Goal: Transaction & Acquisition: Obtain resource

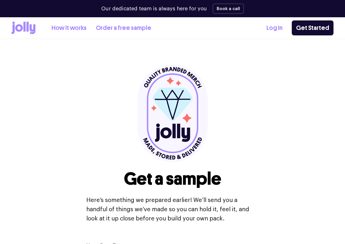
select select
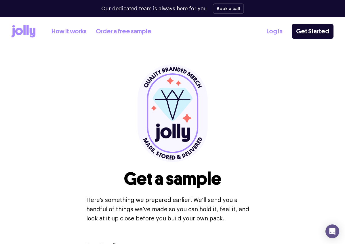
click at [114, 28] on link "Order a free sample" at bounding box center [124, 31] width 56 height 9
click at [114, 30] on link "Order a free sample" at bounding box center [124, 31] width 56 height 9
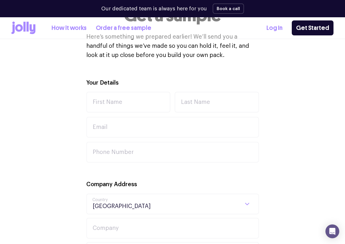
scroll to position [165, 0]
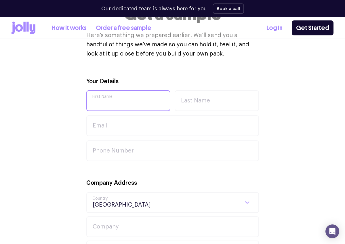
click at [114, 95] on input "First Name" at bounding box center [128, 100] width 84 height 21
type input "[PERSON_NAME]"
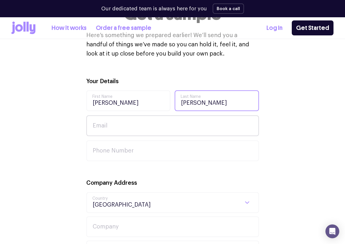
type input "[PERSON_NAME]"
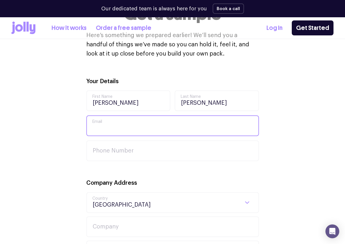
click at [167, 129] on input "Email" at bounding box center [172, 125] width 173 height 21
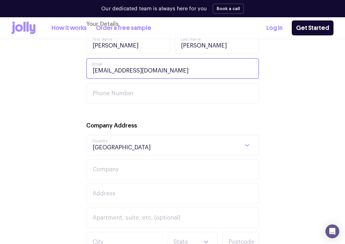
scroll to position [227, 0]
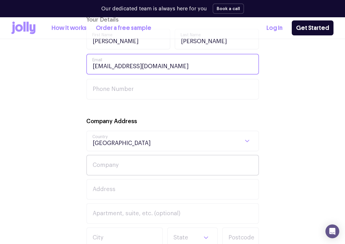
type input "[EMAIL_ADDRESS][DOMAIN_NAME]"
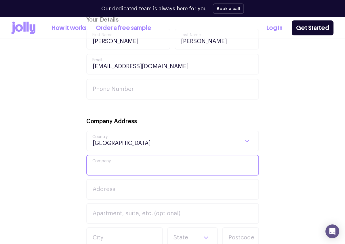
click at [151, 161] on input "Company" at bounding box center [172, 165] width 173 height 21
type input "5"
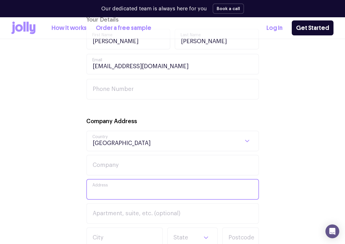
click at [118, 189] on input "Address" at bounding box center [172, 189] width 173 height 21
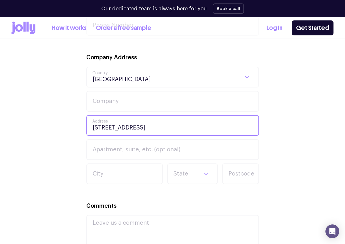
scroll to position [291, 0]
type input "[STREET_ADDRESS]"
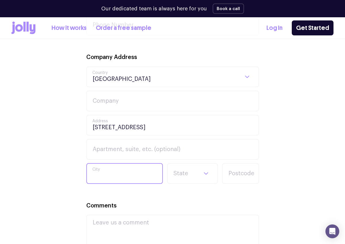
click at [99, 175] on input "City" at bounding box center [124, 173] width 77 height 21
type input "gunnedah"
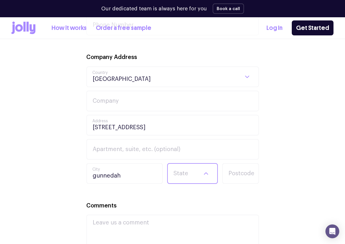
select select "[GEOGRAPHIC_DATA]"
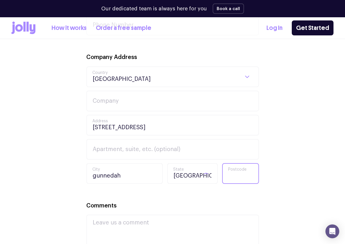
click at [237, 169] on input "Postcode" at bounding box center [240, 173] width 37 height 21
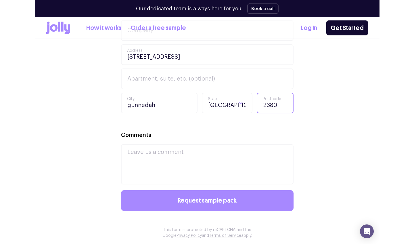
scroll to position [362, 0]
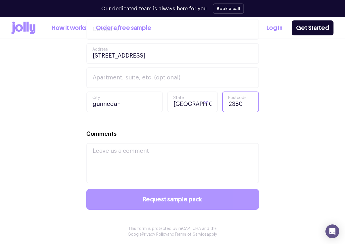
type input "2380"
click at [196, 203] on span "Request sample pack" at bounding box center [172, 199] width 59 height 6
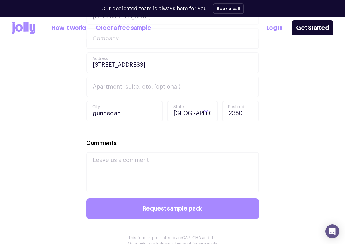
click at [1, 14] on div "Our dedicated team is always here for you Book a call" at bounding box center [172, 8] width 345 height 17
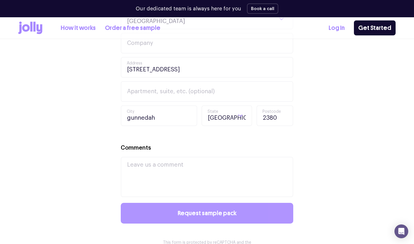
click at [204, 208] on button "Request sample pack" at bounding box center [207, 213] width 173 height 21
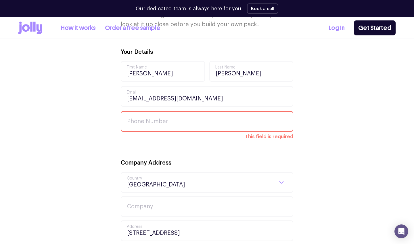
scroll to position [200, 0]
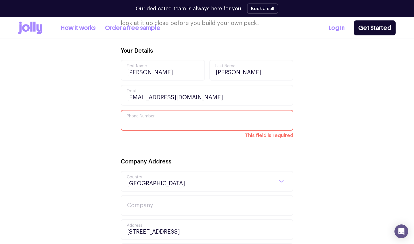
click at [190, 123] on input "Phone Number" at bounding box center [207, 120] width 173 height 21
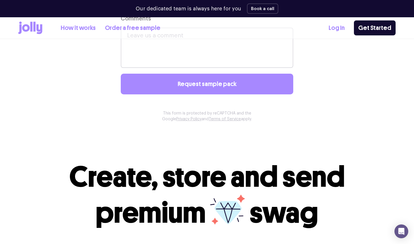
scroll to position [480, 0]
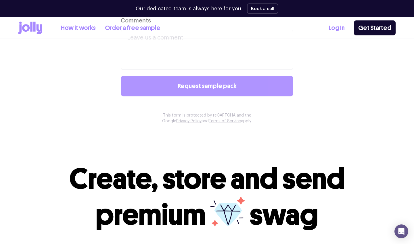
type input "0431171155"
click at [234, 82] on button "Request sample pack" at bounding box center [207, 86] width 173 height 21
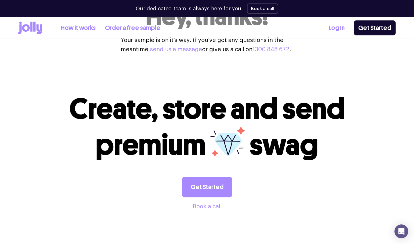
scroll to position [166, 0]
